Goal: Transaction & Acquisition: Purchase product/service

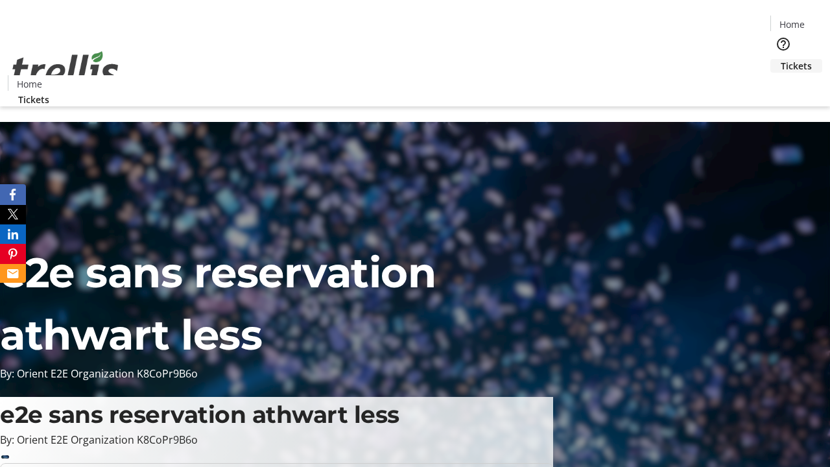
click at [781, 59] on span "Tickets" at bounding box center [796, 66] width 31 height 14
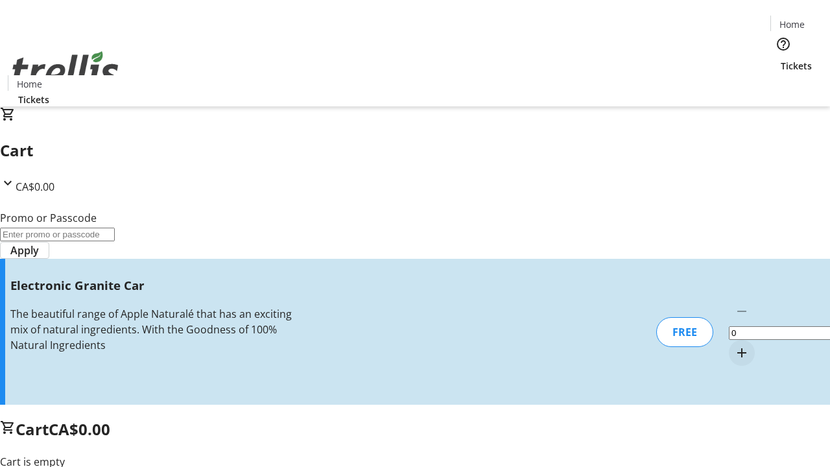
click at [734, 345] on mat-icon "Increment by one" at bounding box center [742, 353] width 16 height 16
type input "1"
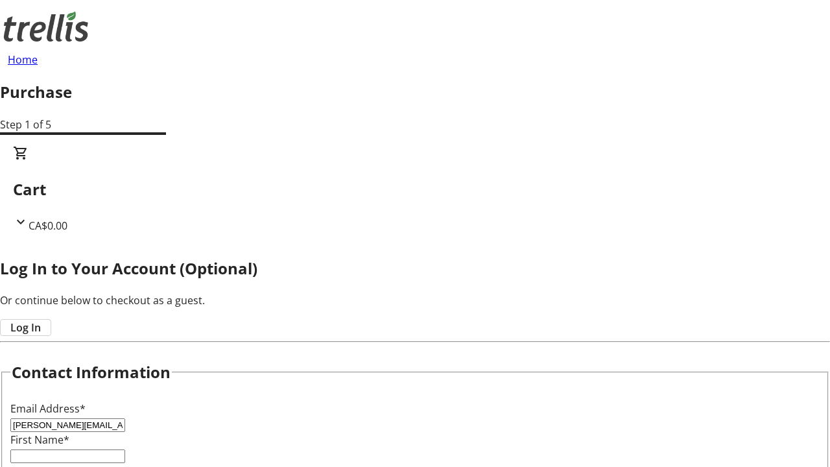
type input "[PERSON_NAME][EMAIL_ADDRESS][DOMAIN_NAME]"
type input "[PERSON_NAME]"
type input "Beer"
